Goal: Check status: Check status

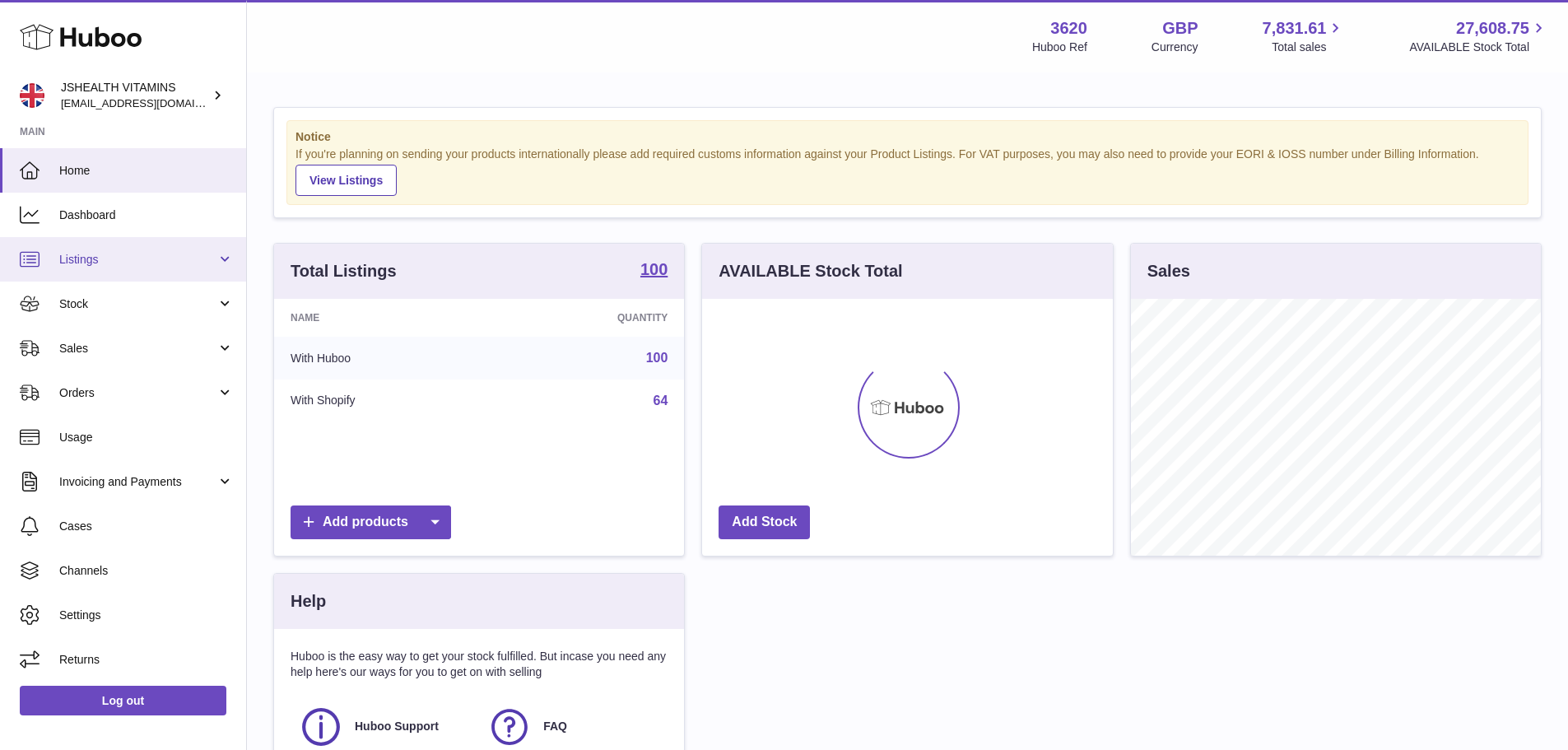
scroll to position [256, 410]
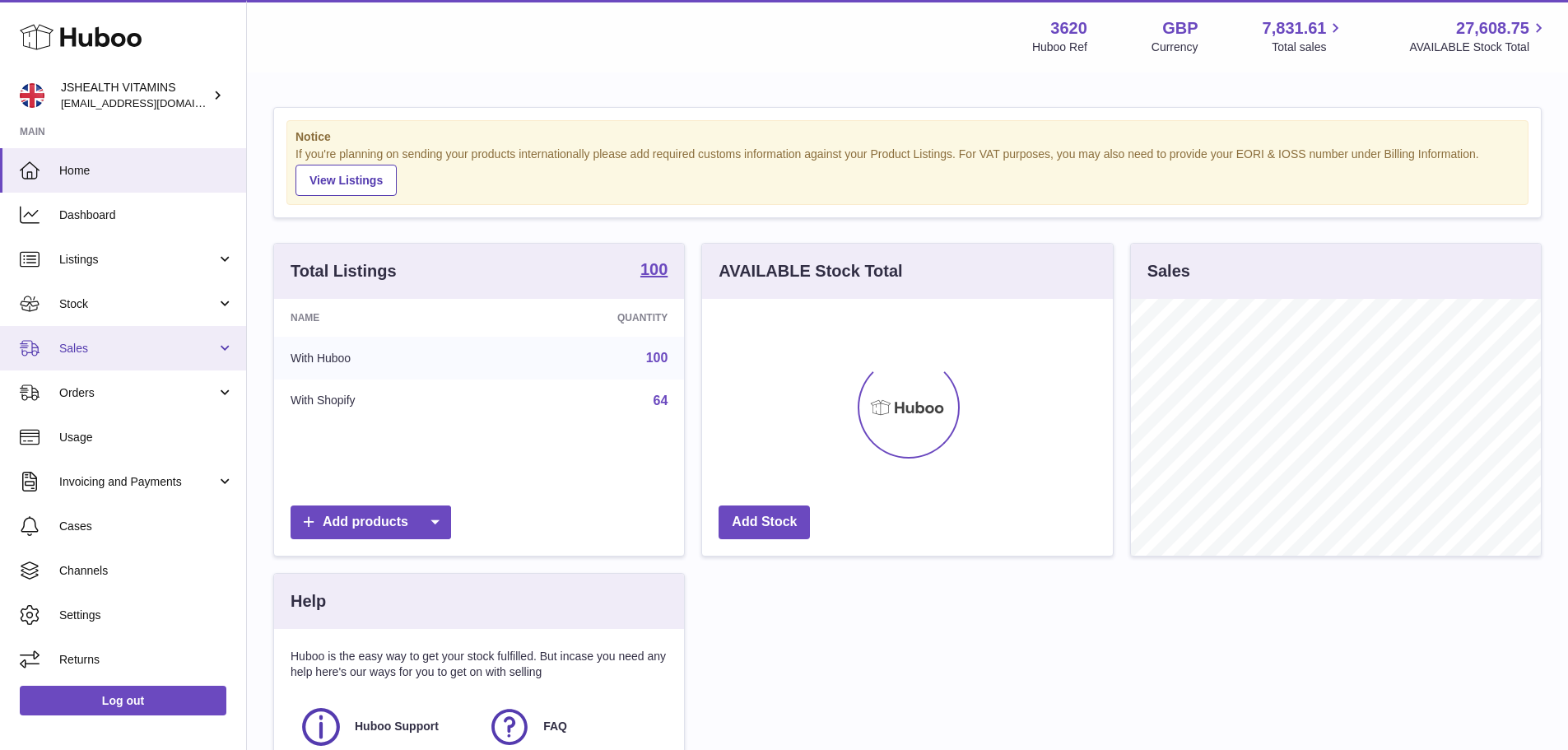
click at [101, 338] on link "Sales" at bounding box center [123, 348] width 246 height 45
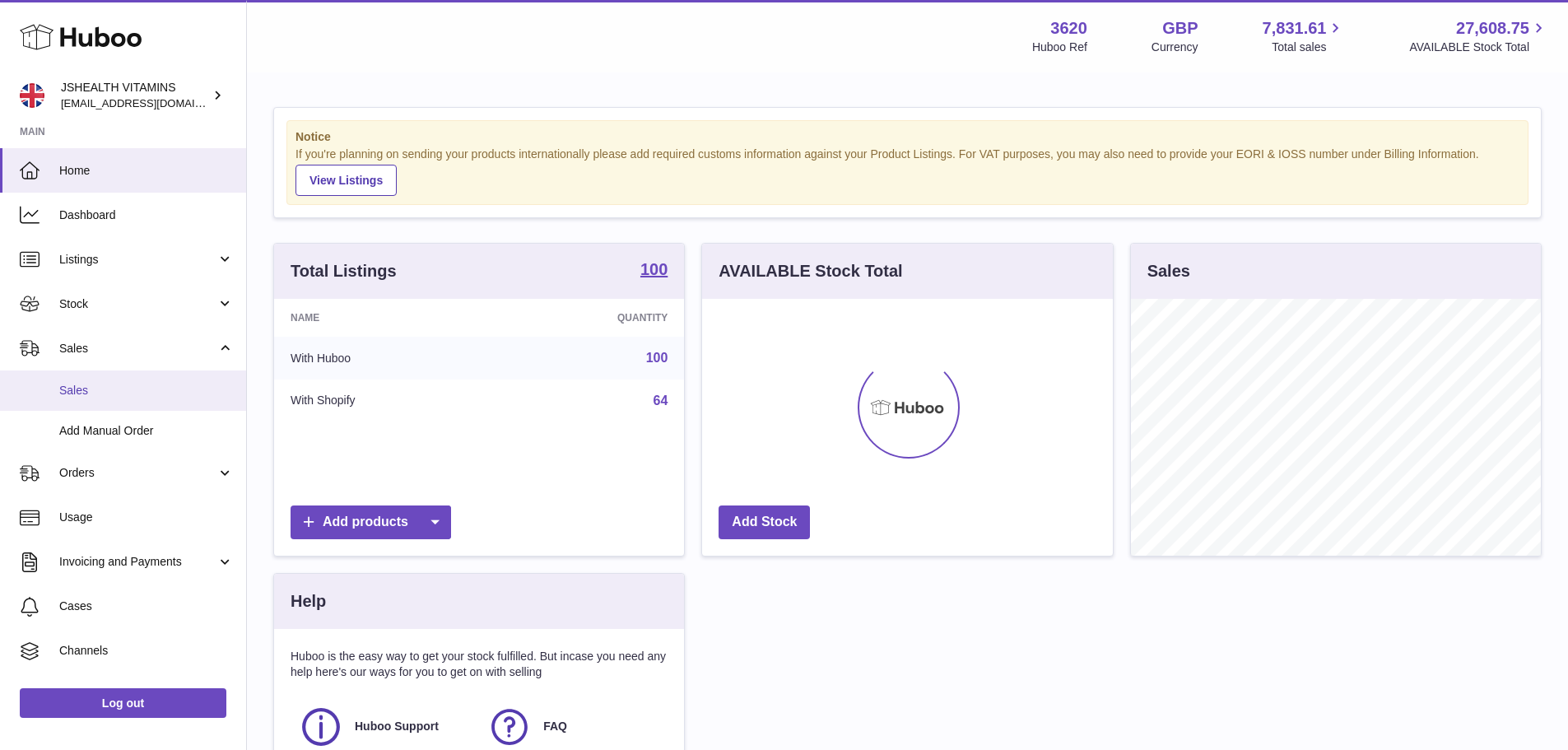
click at [112, 395] on span "Sales" at bounding box center [147, 390] width 175 height 16
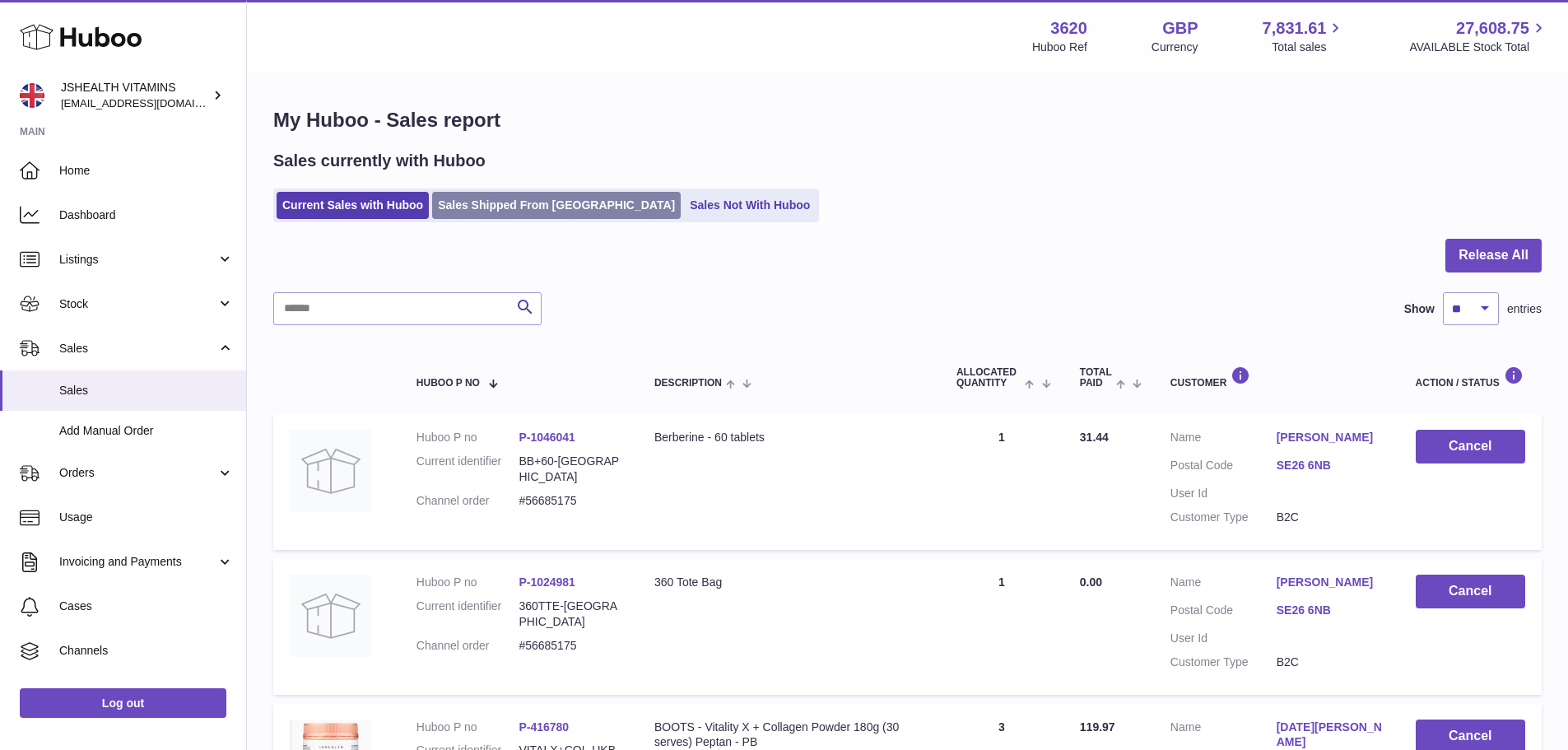
click at [596, 206] on link "Sales Shipped From [GEOGRAPHIC_DATA]" at bounding box center [556, 205] width 248 height 27
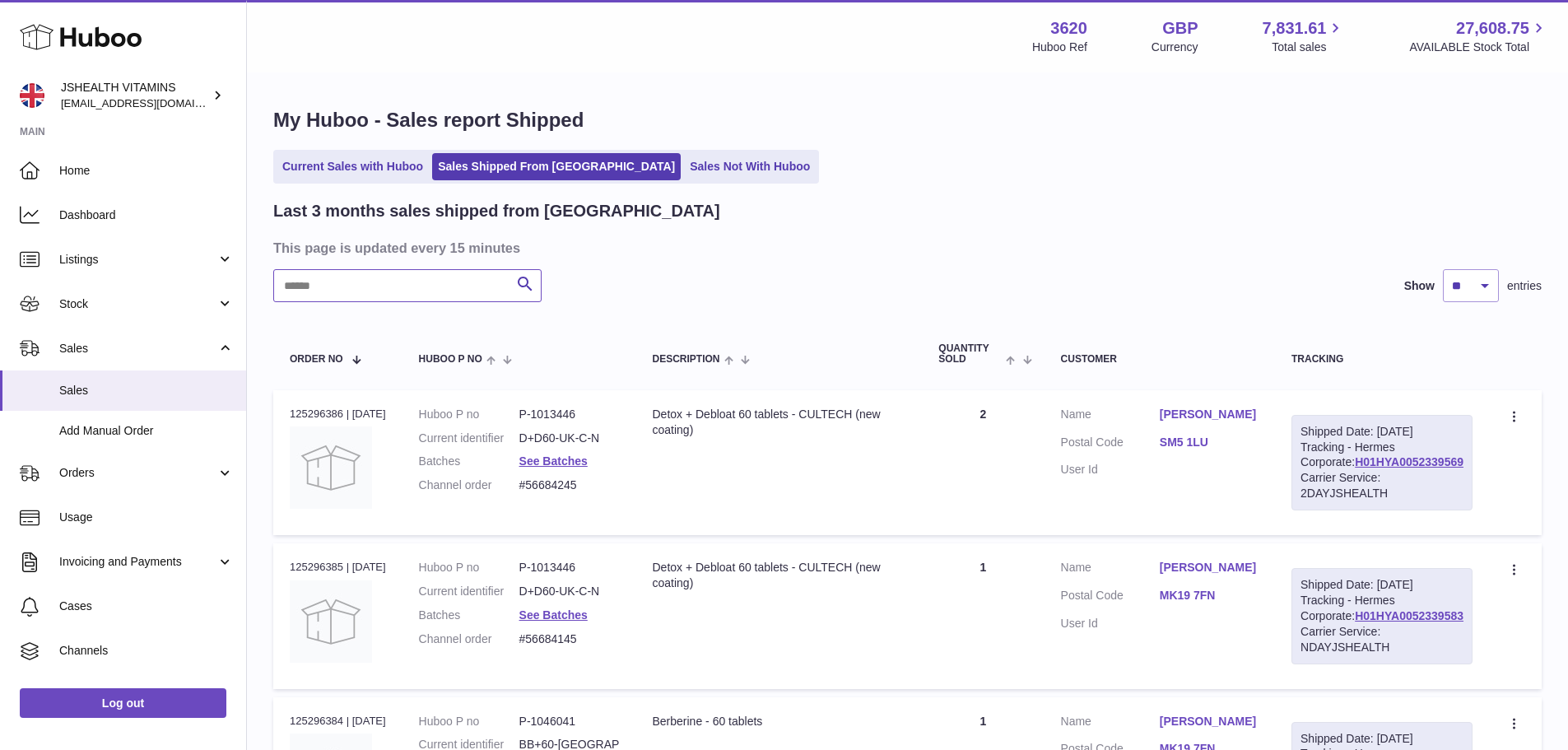
click at [460, 275] on input "text" at bounding box center [407, 285] width 268 height 33
paste input "*********"
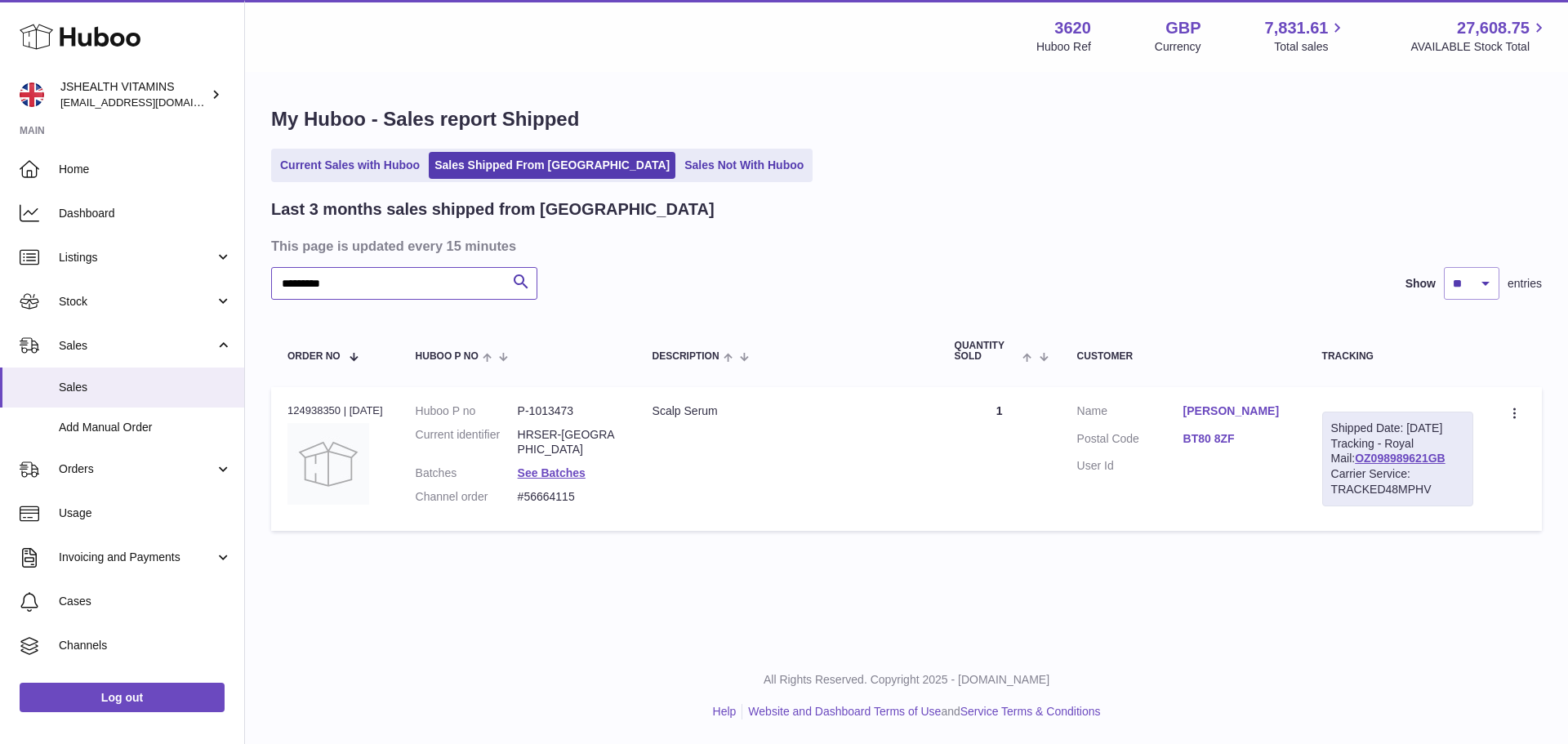
type input "*********"
click at [974, 254] on h3 "This page is updated every 15 minutes" at bounding box center [904, 245] width 1266 height 18
click at [582, 466] on link "See Batches" at bounding box center [551, 472] width 68 height 13
click at [622, 535] on div at bounding box center [784, 372] width 1568 height 744
click at [324, 397] on td "Order no 124938350 | [DATE]" at bounding box center [335, 459] width 128 height 144
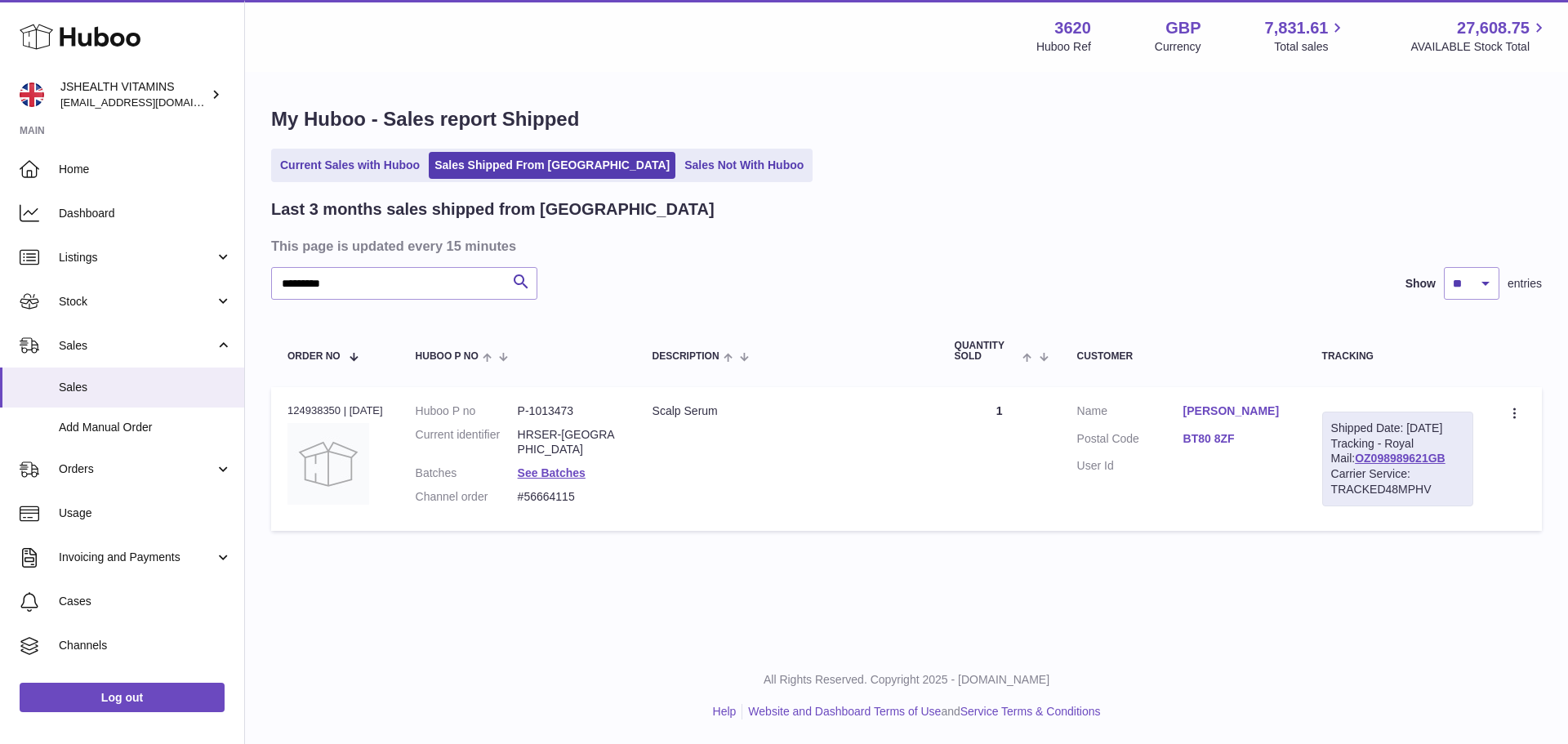
click at [324, 397] on td "Order no 124938350 | [DATE]" at bounding box center [335, 459] width 128 height 144
copy div "124938350"
